Goal: Task Accomplishment & Management: Complete application form

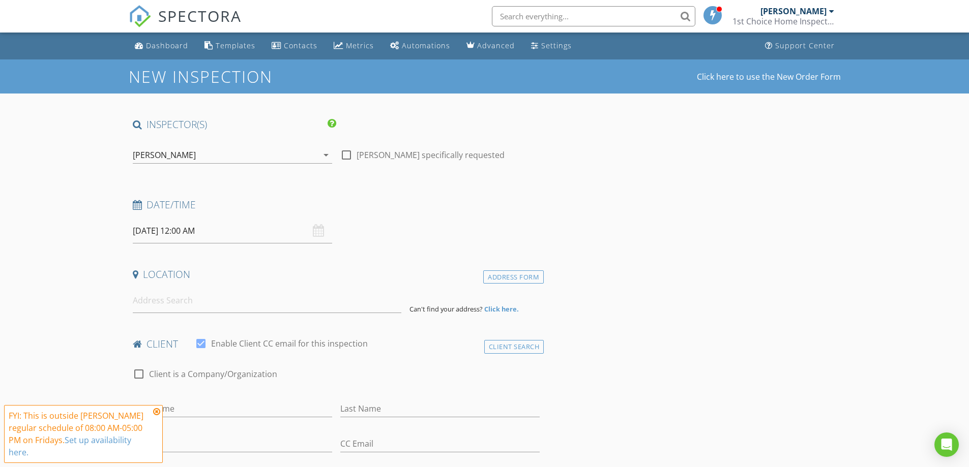
click at [165, 210] on h4 "Date/Time" at bounding box center [336, 204] width 407 height 13
click at [137, 204] on icon at bounding box center [137, 205] width 9 height 10
click at [321, 234] on div "08/29/2025 12:00 AM" at bounding box center [232, 231] width 199 height 25
click at [170, 229] on input "08/29/2025 12:00 AM" at bounding box center [232, 231] width 199 height 25
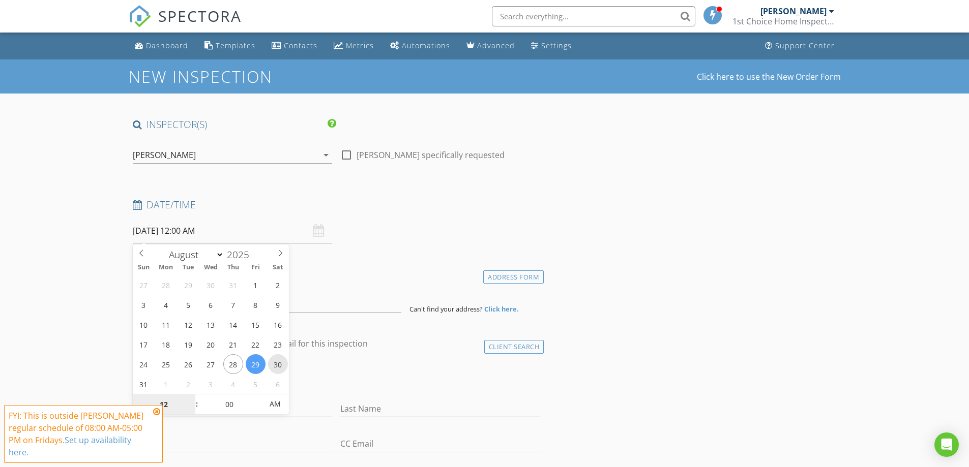
type input "08/30/2025 12:00 AM"
type input "11"
type input "08/30/2025 11:00 PM"
click at [191, 409] on span at bounding box center [191, 410] width 7 height 10
type input "10"
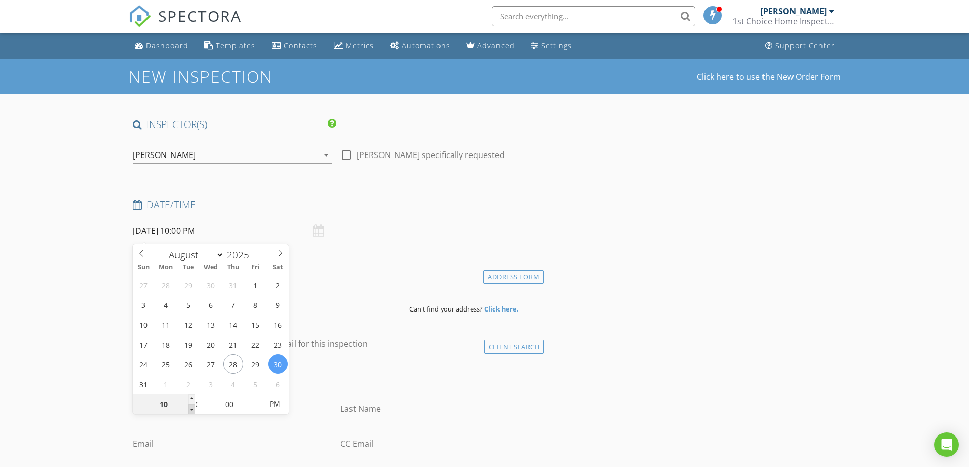
click at [191, 409] on span at bounding box center [191, 410] width 7 height 10
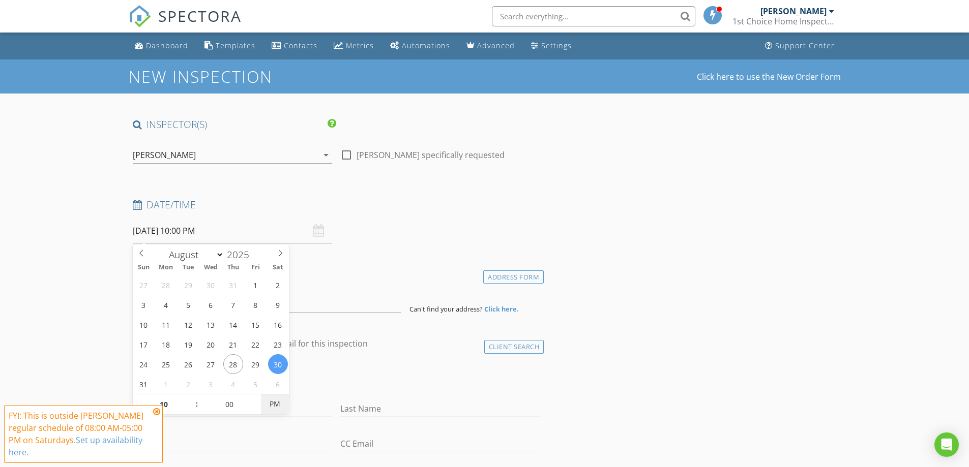
type input "08/30/2025 10:00 AM"
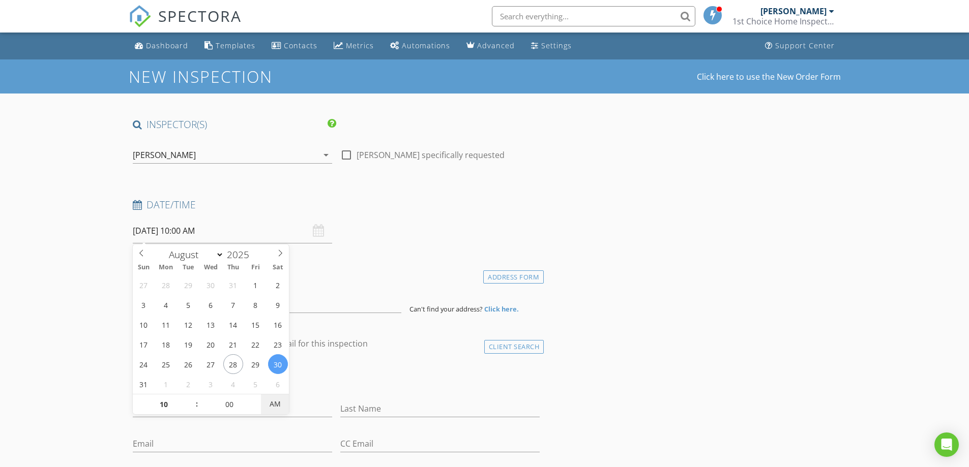
click at [273, 401] on span "AM" at bounding box center [275, 404] width 28 height 20
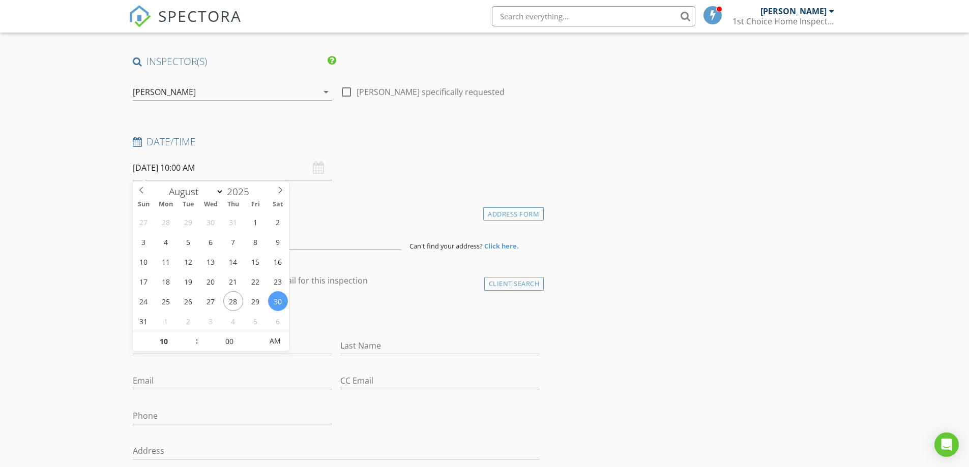
scroll to position [102, 0]
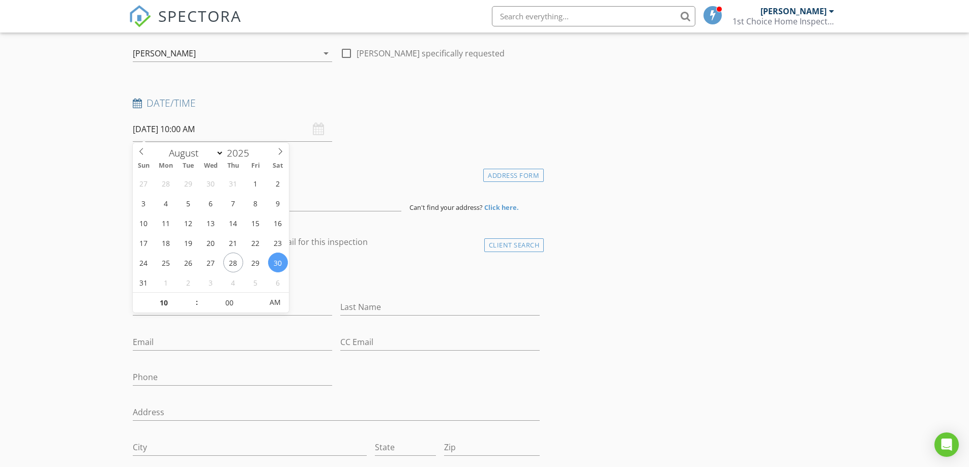
click at [364, 173] on h4 "Location" at bounding box center [336, 172] width 407 height 13
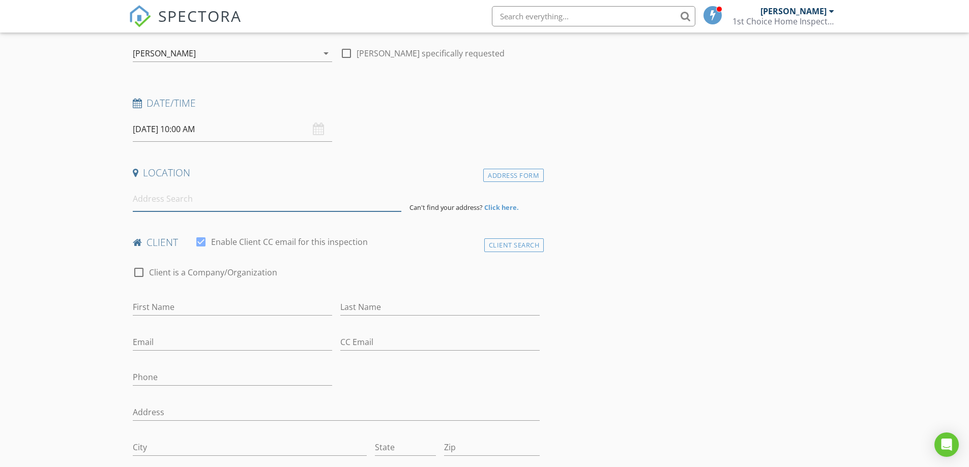
click at [172, 199] on input at bounding box center [267, 199] width 269 height 25
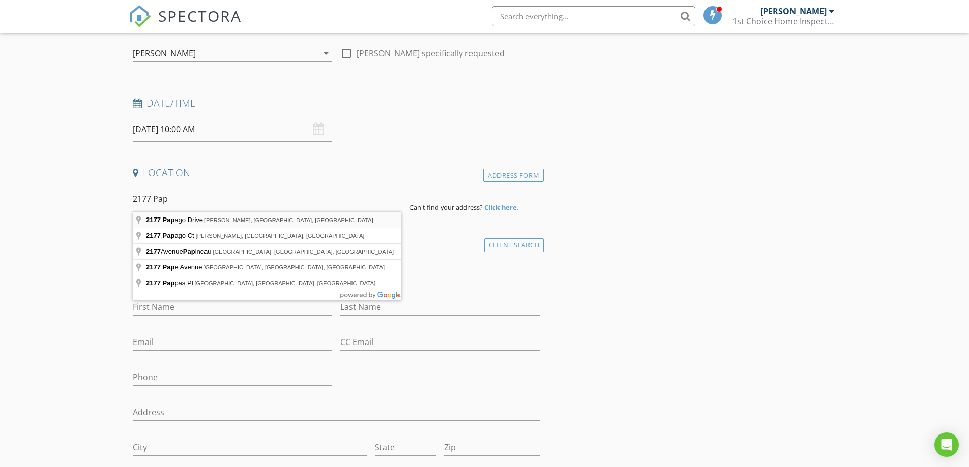
type input "2177 Papago Drive, Sheridan, WY, USA"
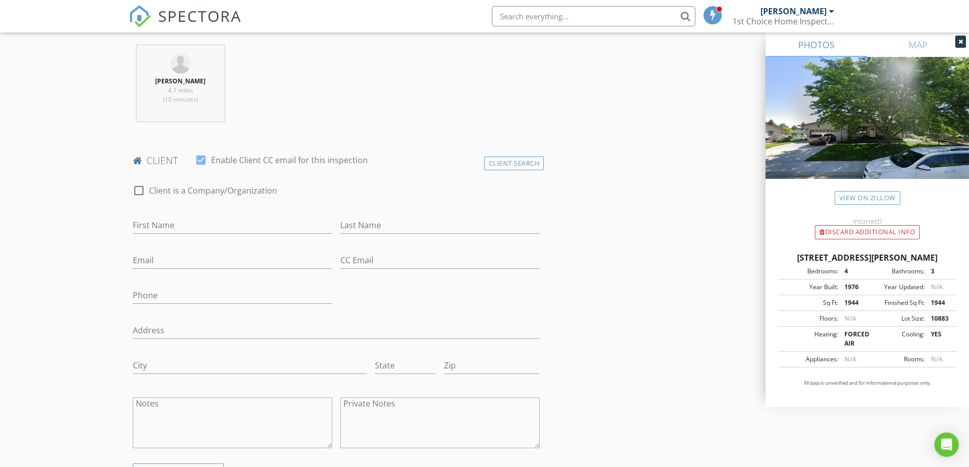
scroll to position [407, 0]
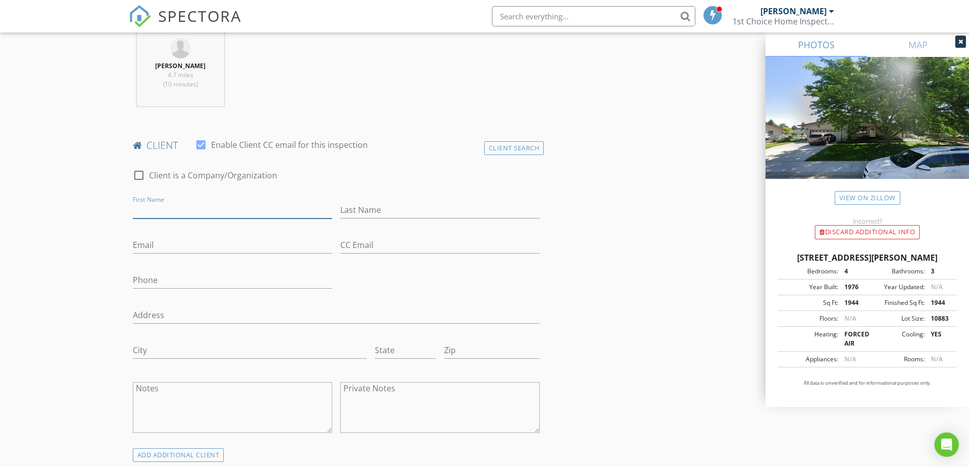
click at [175, 211] on input "First Name" at bounding box center [232, 210] width 199 height 17
type input "Deborah"
click at [361, 210] on input "Last Name" at bounding box center [439, 210] width 199 height 17
type input "Woody"
click at [181, 247] on input "Email" at bounding box center [232, 245] width 199 height 17
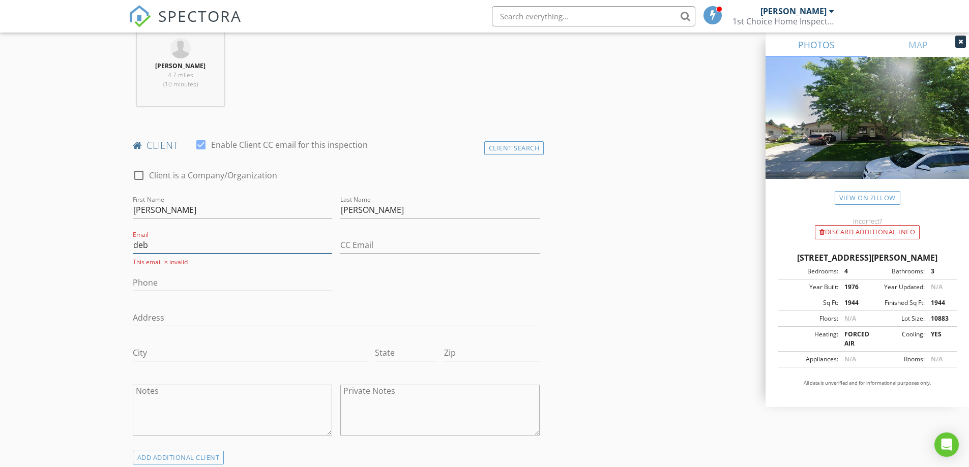
type input "debwoody324@gmail.com"
click at [161, 283] on input "Phone" at bounding box center [232, 280] width 199 height 17
type input "307-763-7199"
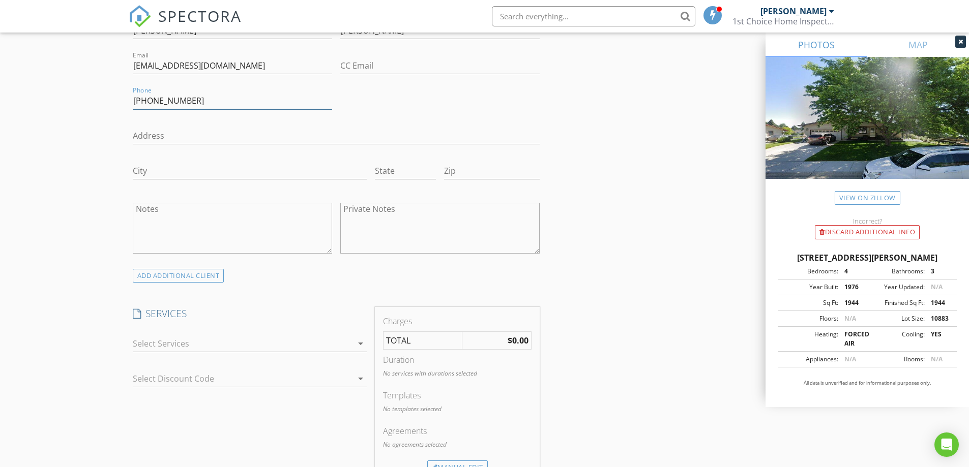
scroll to position [610, 0]
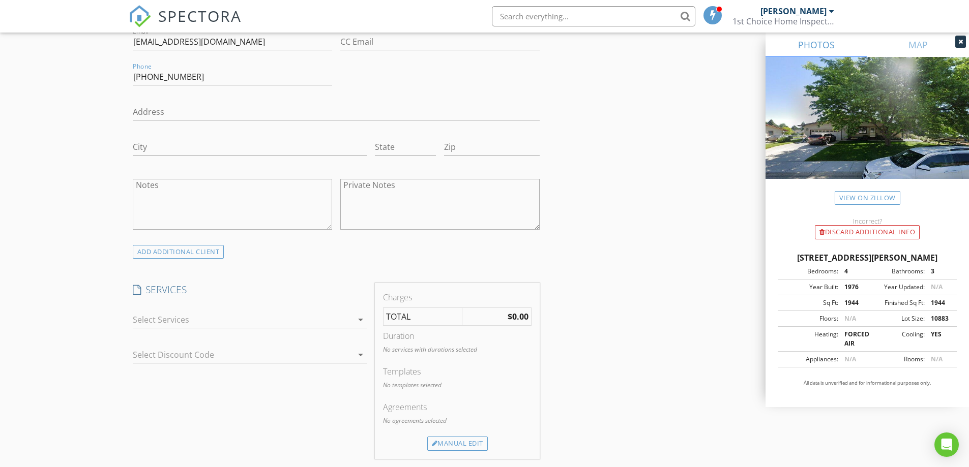
click at [183, 324] on div at bounding box center [243, 320] width 220 height 16
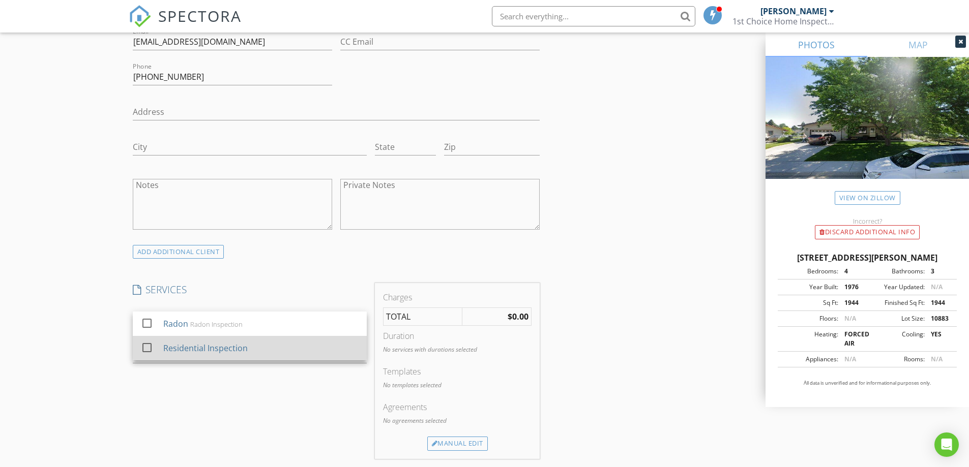
click at [188, 348] on div "Residential Inspection" at bounding box center [205, 348] width 84 height 12
checkbox input "false"
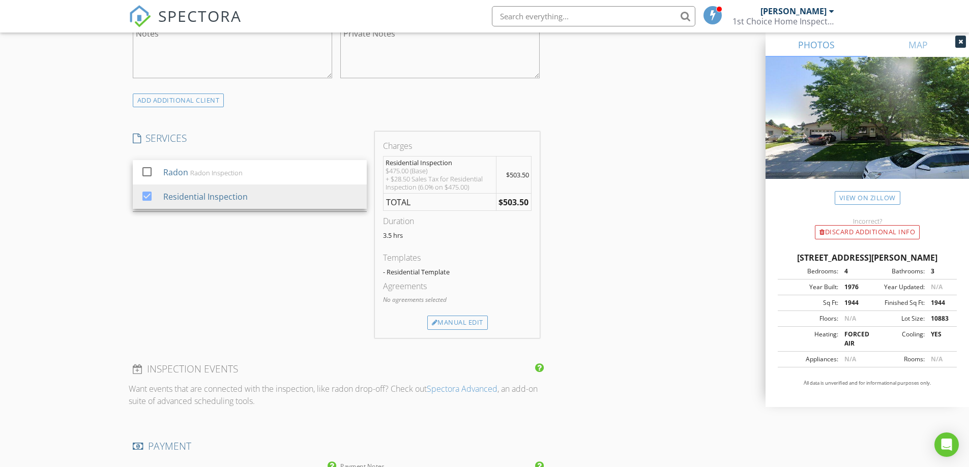
scroll to position [763, 0]
click at [458, 322] on div "Manual Edit" at bounding box center [457, 322] width 61 height 14
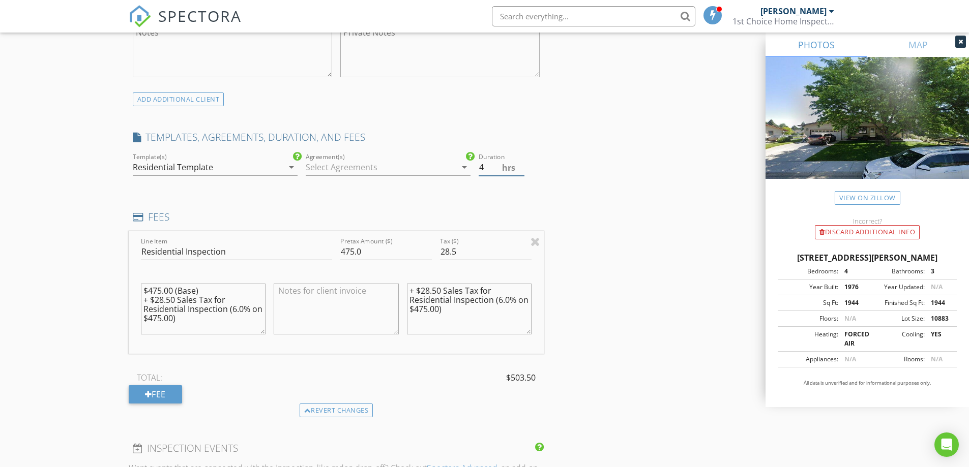
type input "4"
click at [520, 164] on input "4" at bounding box center [502, 167] width 46 height 17
drag, startPoint x: 453, startPoint y: 251, endPoint x: 427, endPoint y: 251, distance: 25.4
click at [427, 251] on div "Line Item Residential Inspection Pretax Amount ($) 475.0 Tax ($) 28.5 $475.00 (…" at bounding box center [337, 292] width 416 height 123
type input "0"
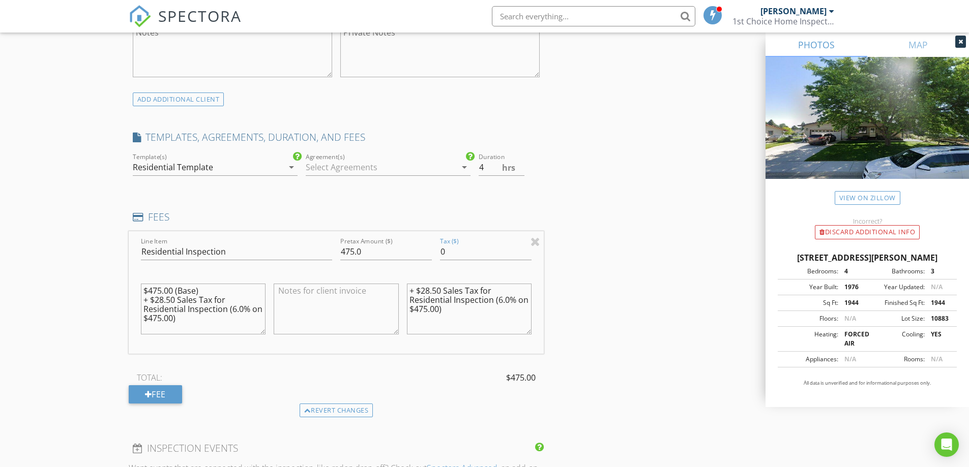
click at [423, 201] on div "INSPECTOR(S) check_box Paul Verley PRIMARY Paul Verley arrow_drop_down check_bo…" at bounding box center [337, 267] width 416 height 1825
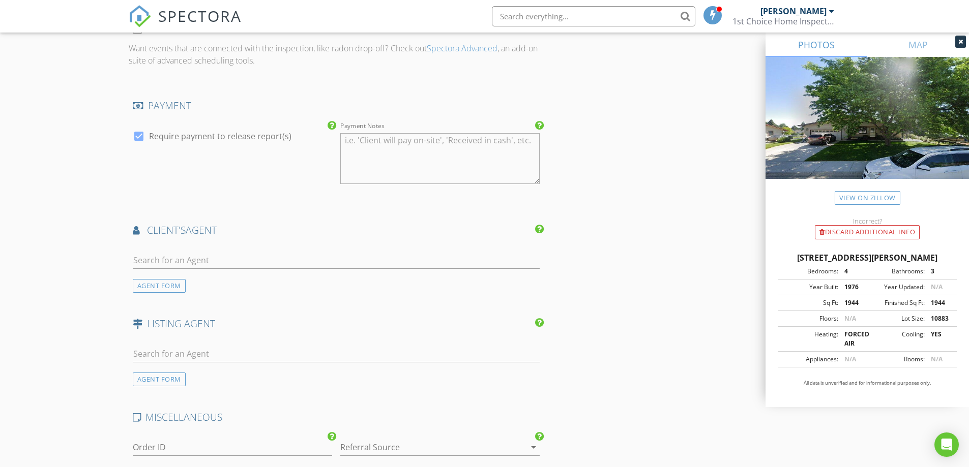
scroll to position [1221, 0]
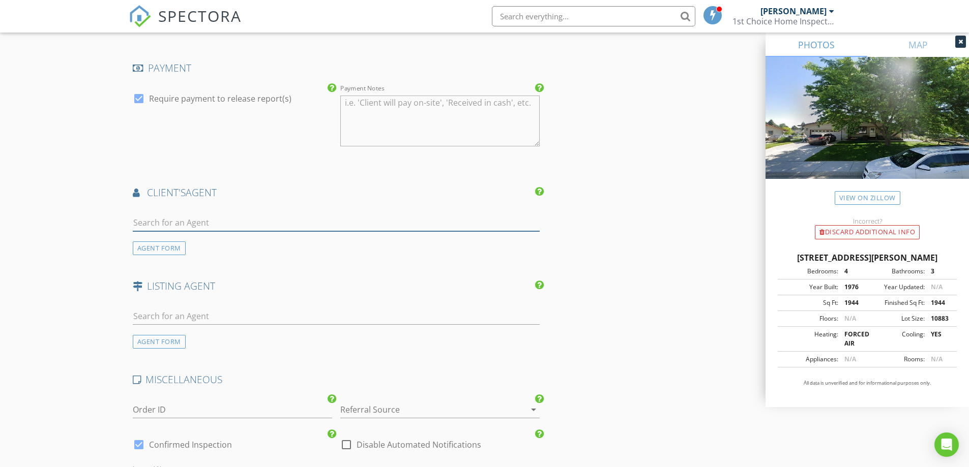
click at [180, 224] on input "text" at bounding box center [336, 223] width 407 height 17
type input "david"
click at [167, 221] on input "david" at bounding box center [336, 223] width 407 height 17
click at [161, 223] on input "david" at bounding box center [336, 223] width 407 height 17
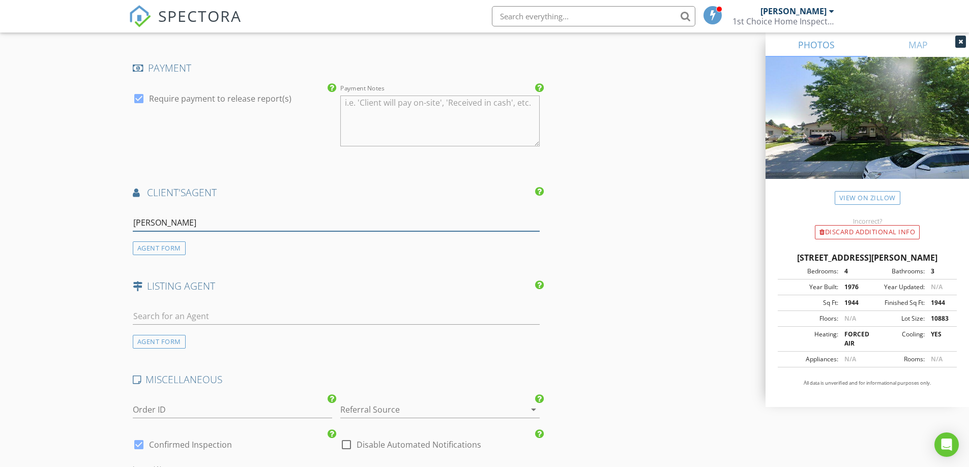
click at [161, 223] on input "david" at bounding box center [336, 223] width 407 height 17
type input "dav"
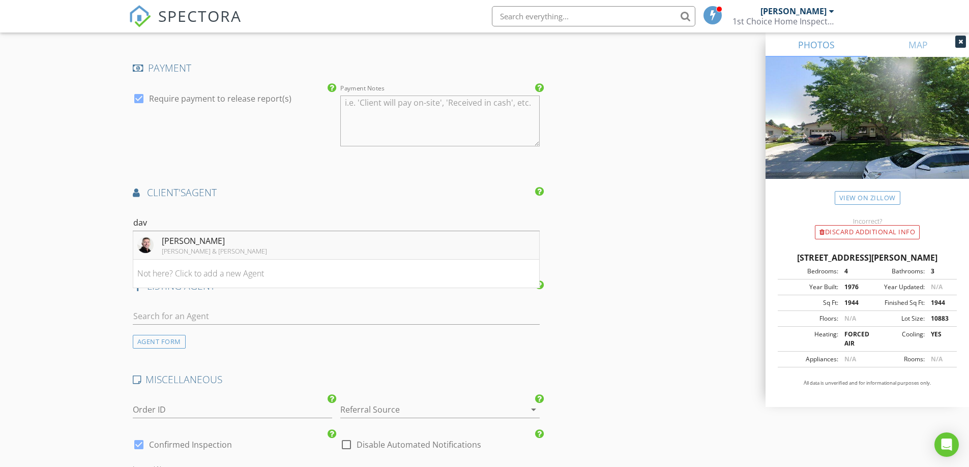
click at [172, 244] on div "David Turner" at bounding box center [214, 241] width 105 height 12
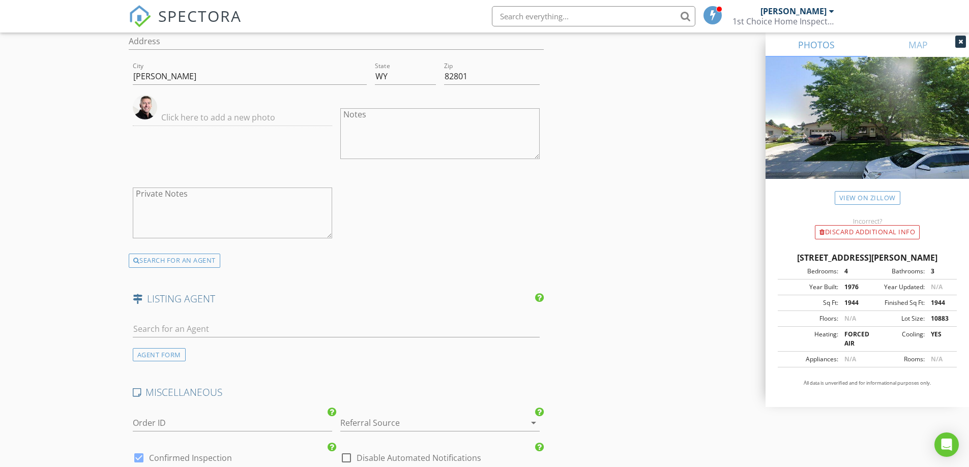
scroll to position [1577, 0]
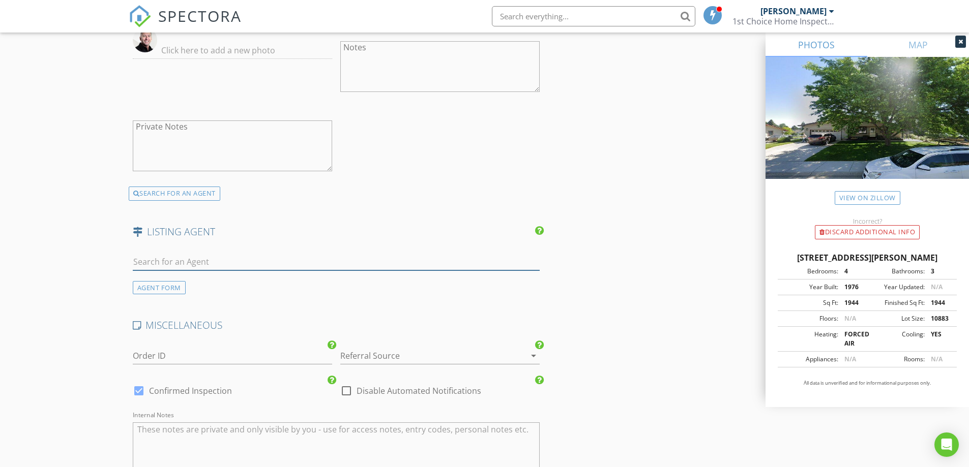
click at [188, 262] on input "text" at bounding box center [336, 262] width 407 height 17
click at [260, 247] on div "AGENT FORM" at bounding box center [337, 270] width 416 height 49
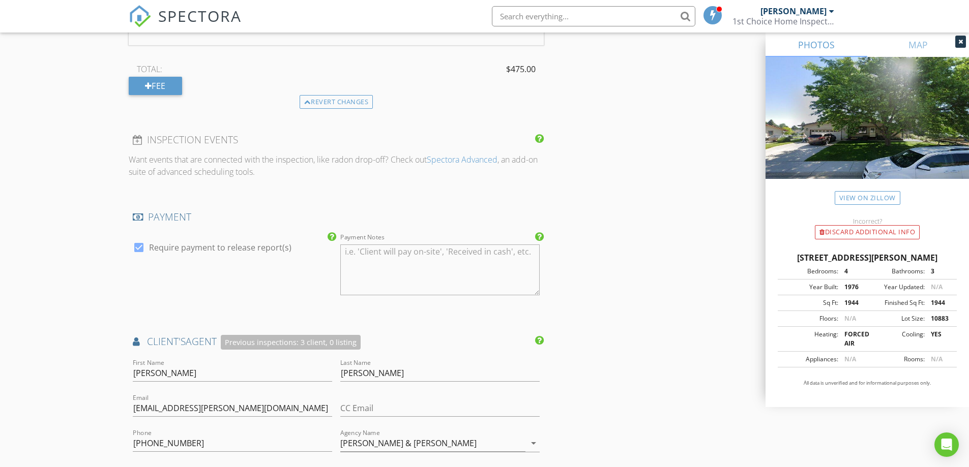
scroll to position [1047, 0]
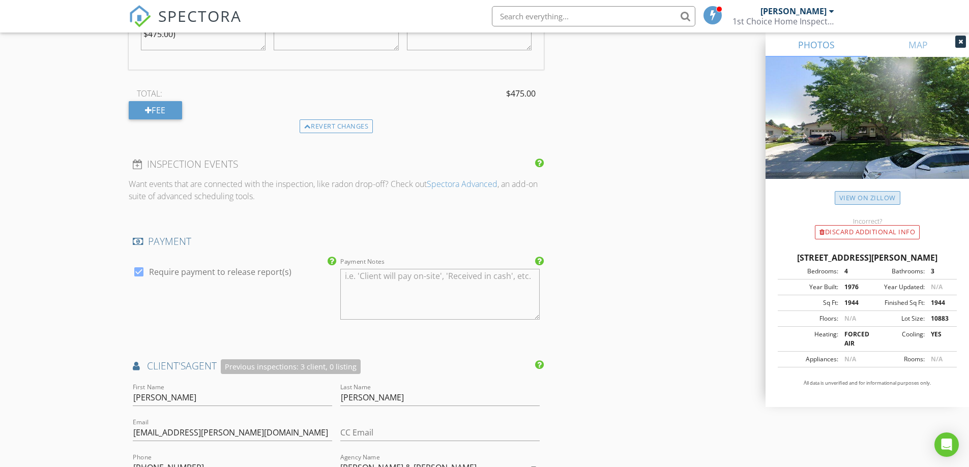
click at [877, 195] on link "View on Zillow" at bounding box center [868, 198] width 66 height 14
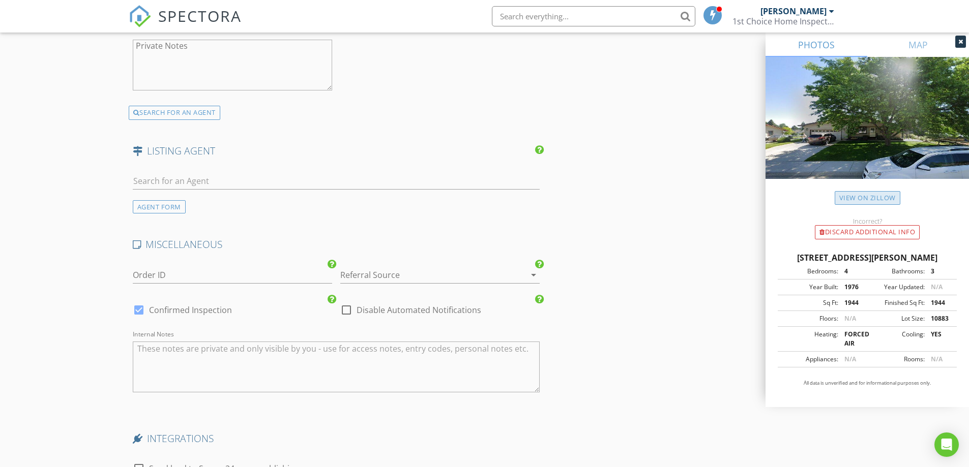
scroll to position [1861, 0]
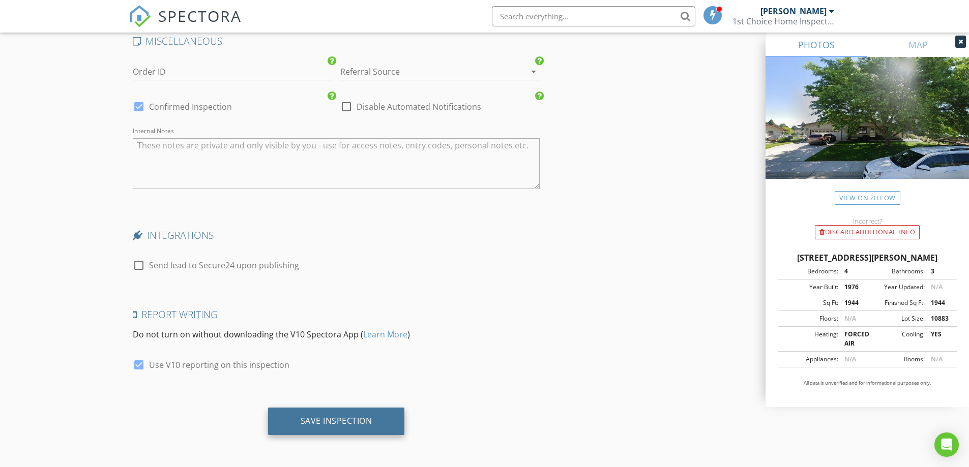
click at [349, 428] on div "Save Inspection" at bounding box center [336, 421] width 137 height 27
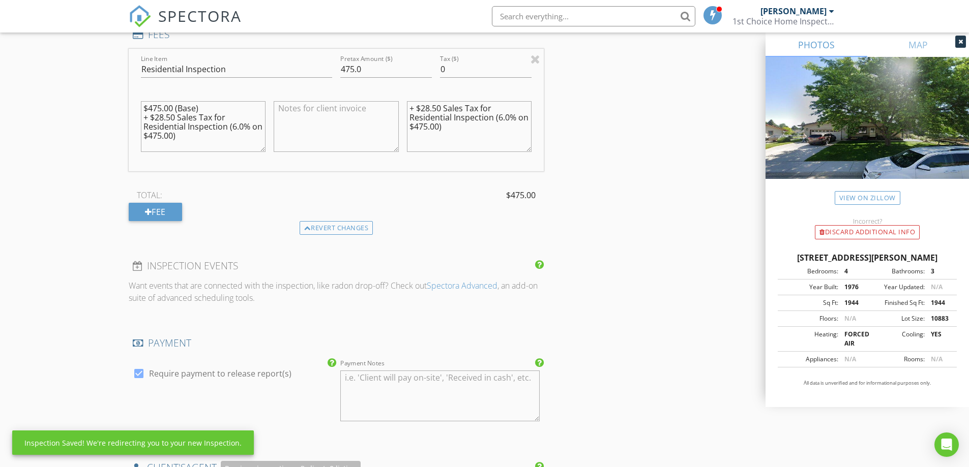
scroll to position [539, 0]
